Goal: Check status: Check status

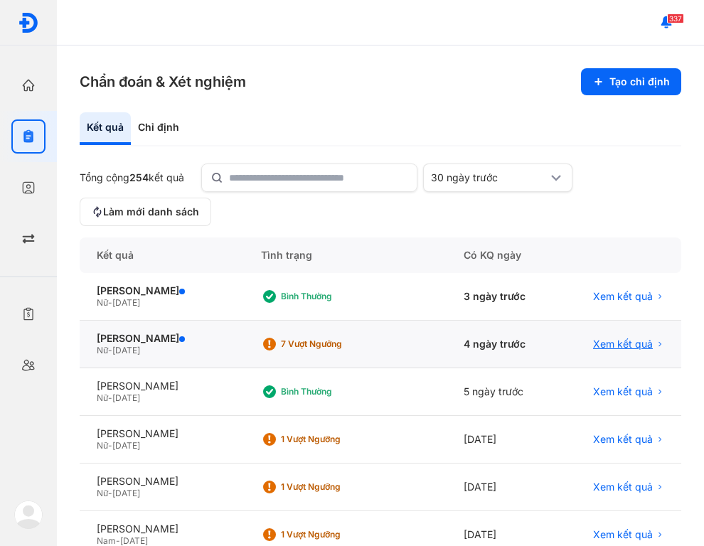
click at [622, 345] on span "Xem kết quả" at bounding box center [623, 344] width 60 height 13
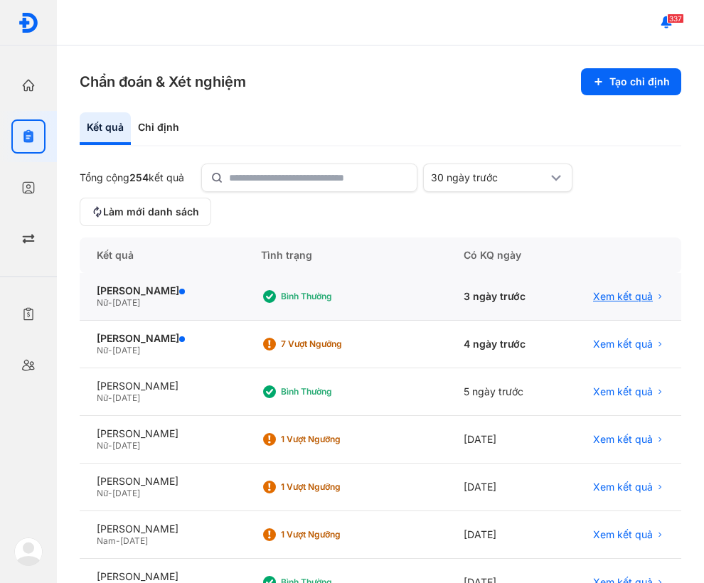
click at [632, 299] on span "Xem kết quả" at bounding box center [623, 296] width 60 height 13
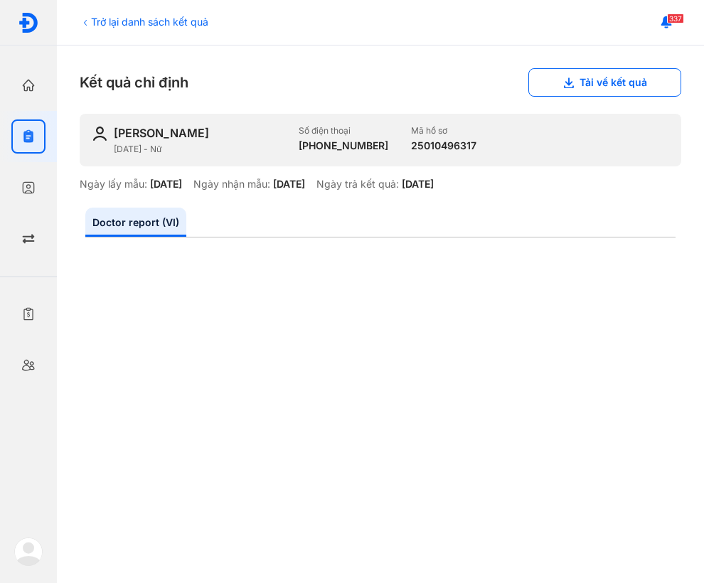
click at [103, 21] on div "Trở lại danh sách kết quả" at bounding box center [144, 21] width 129 height 15
